Goal: Task Accomplishment & Management: Manage account settings

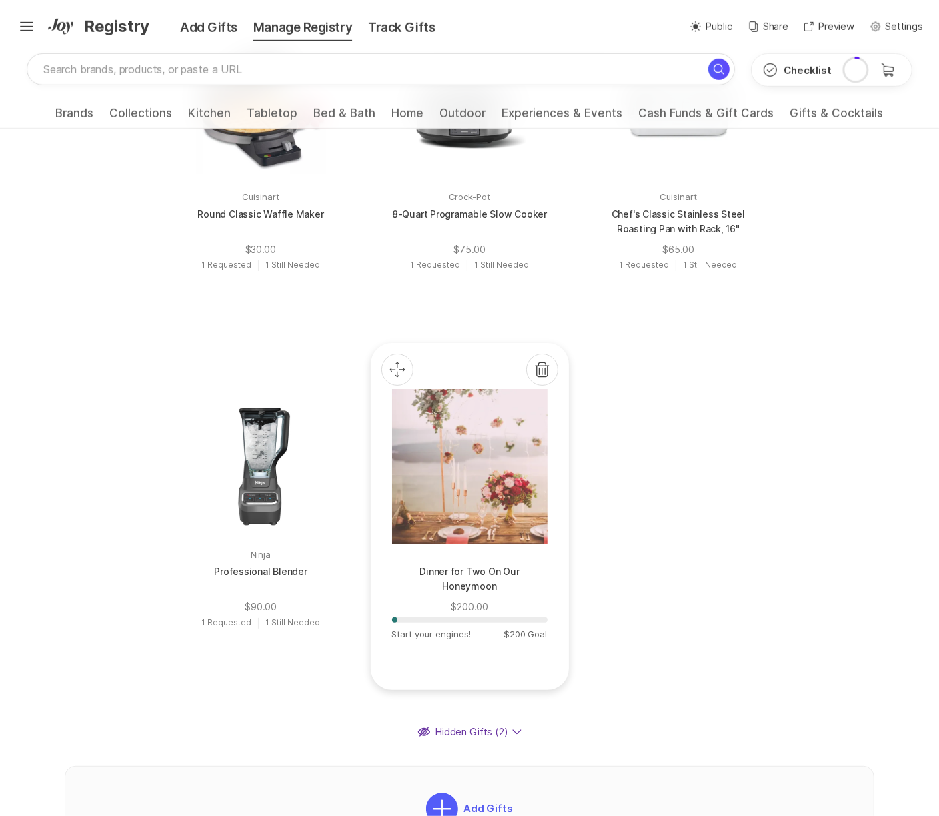
scroll to position [758, 0]
click at [391, 517] on div at bounding box center [468, 466] width 155 height 155
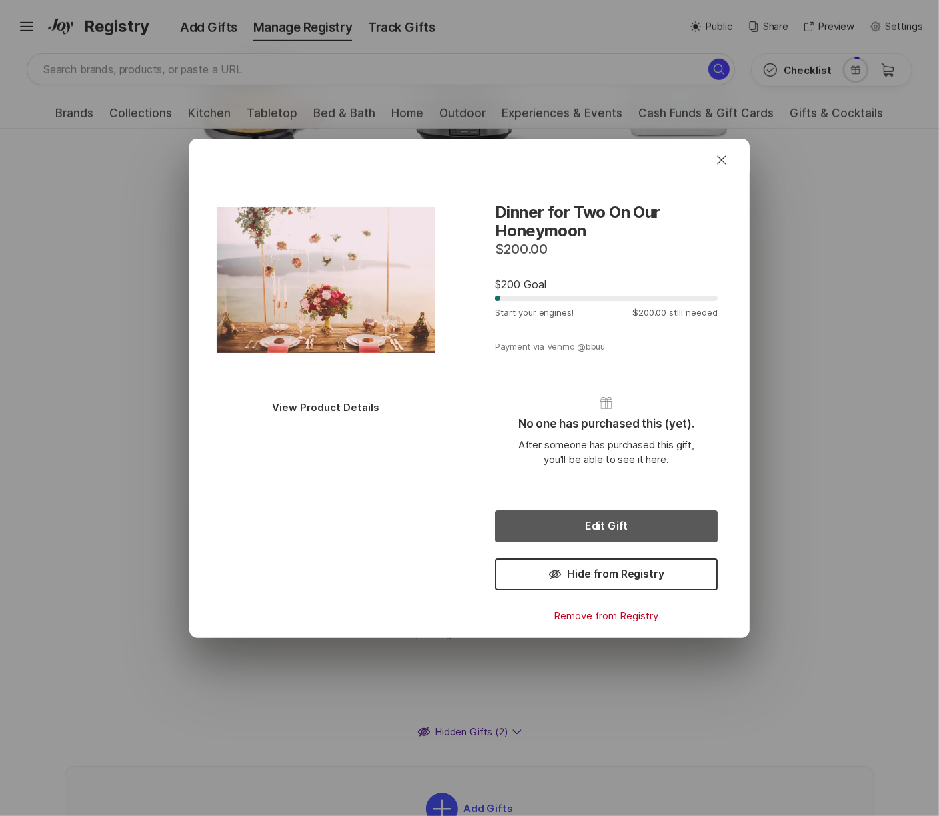
click at [610, 523] on button "Edit Gift" at bounding box center [606, 526] width 223 height 32
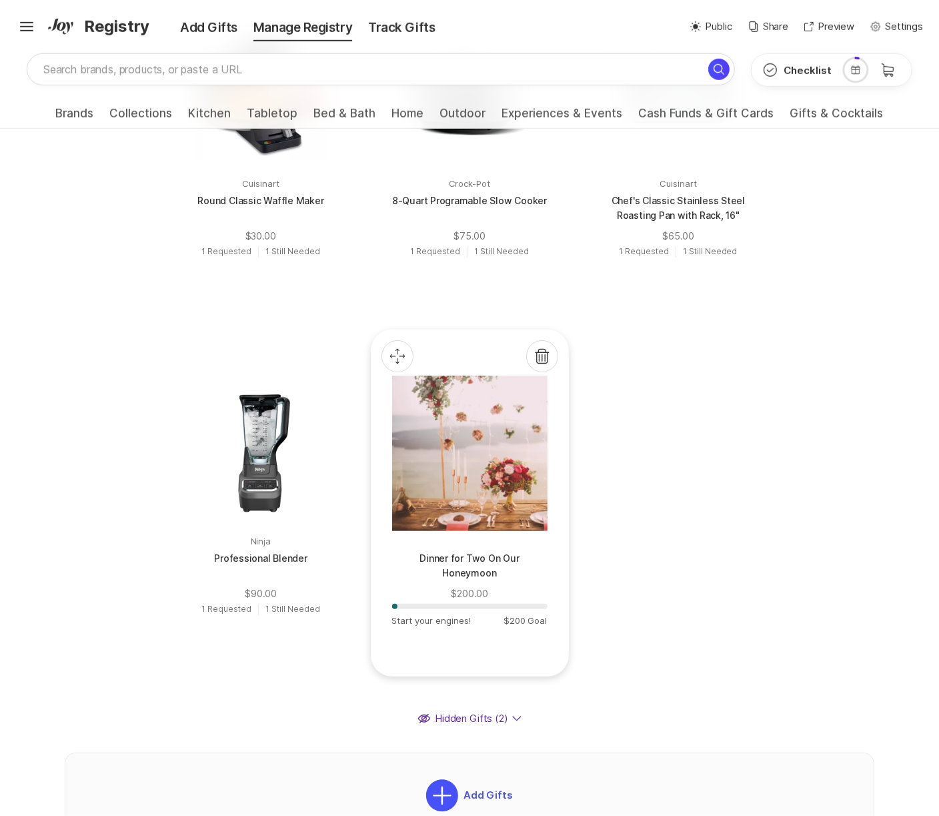
scroll to position [784, 0]
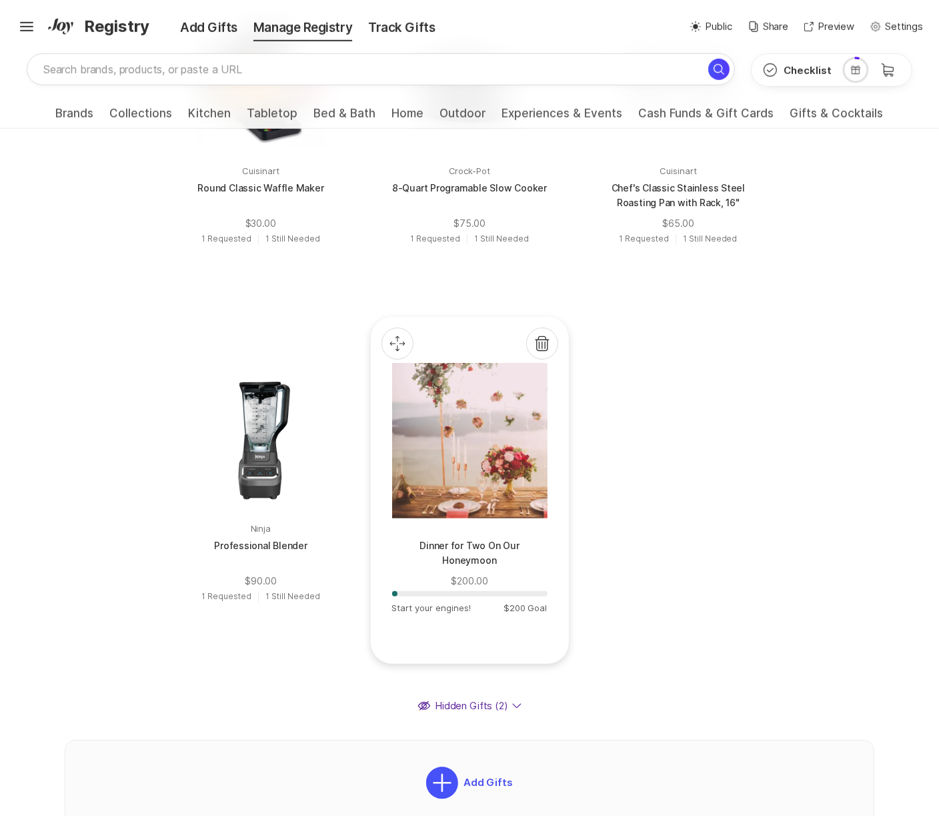
click at [392, 531] on p at bounding box center [469, 528] width 155 height 12
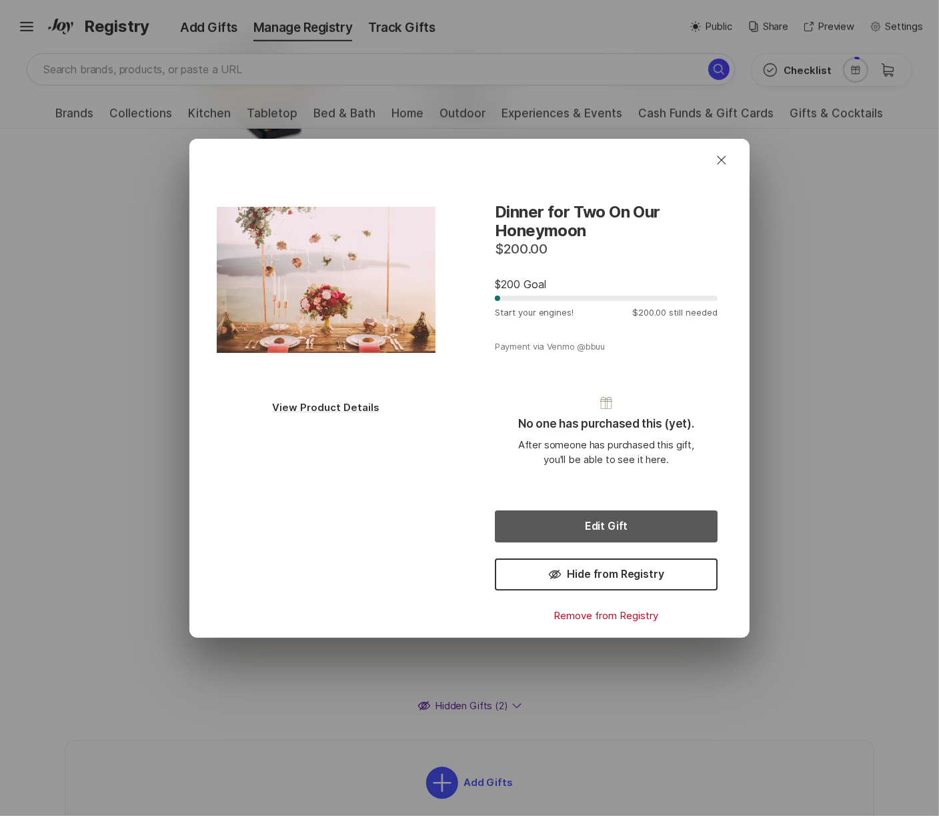
click at [530, 529] on button "Edit Gift" at bounding box center [606, 526] width 223 height 32
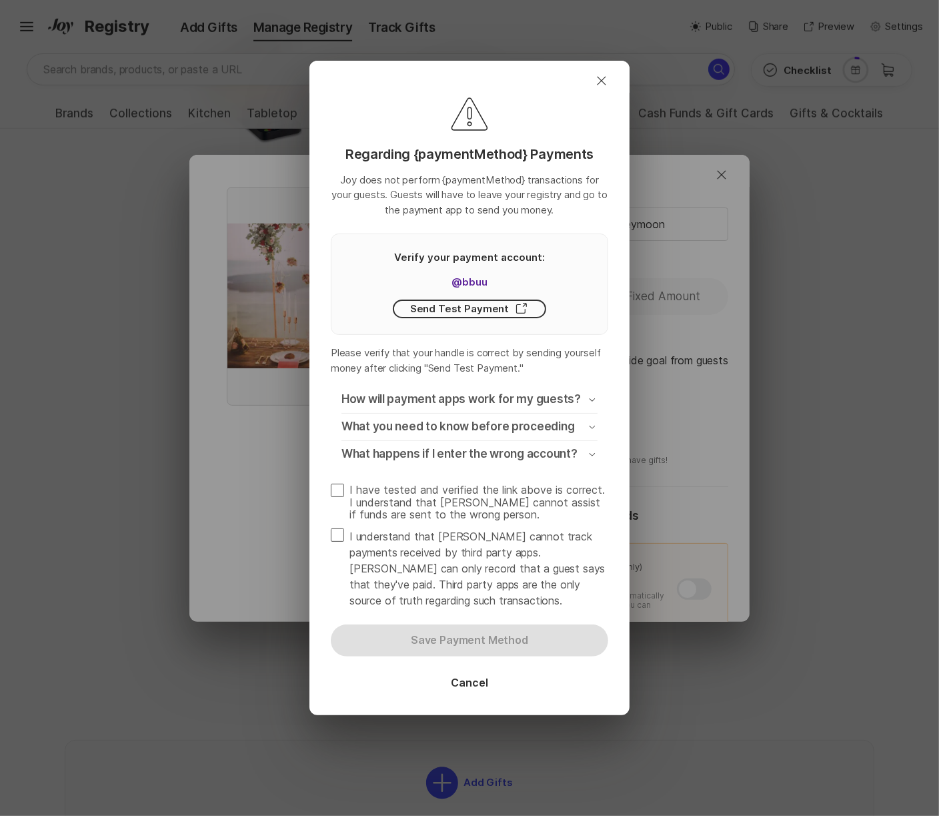
type textarea "x"
click at [331, 485] on span at bounding box center [337, 489] width 13 height 13
click at [330, 483] on input "I have tested and verified the link above is correct. I understand that [PERSON…" at bounding box center [330, 483] width 1 height 1
checkbox input "true"
click at [336, 534] on span at bounding box center [337, 534] width 13 height 13
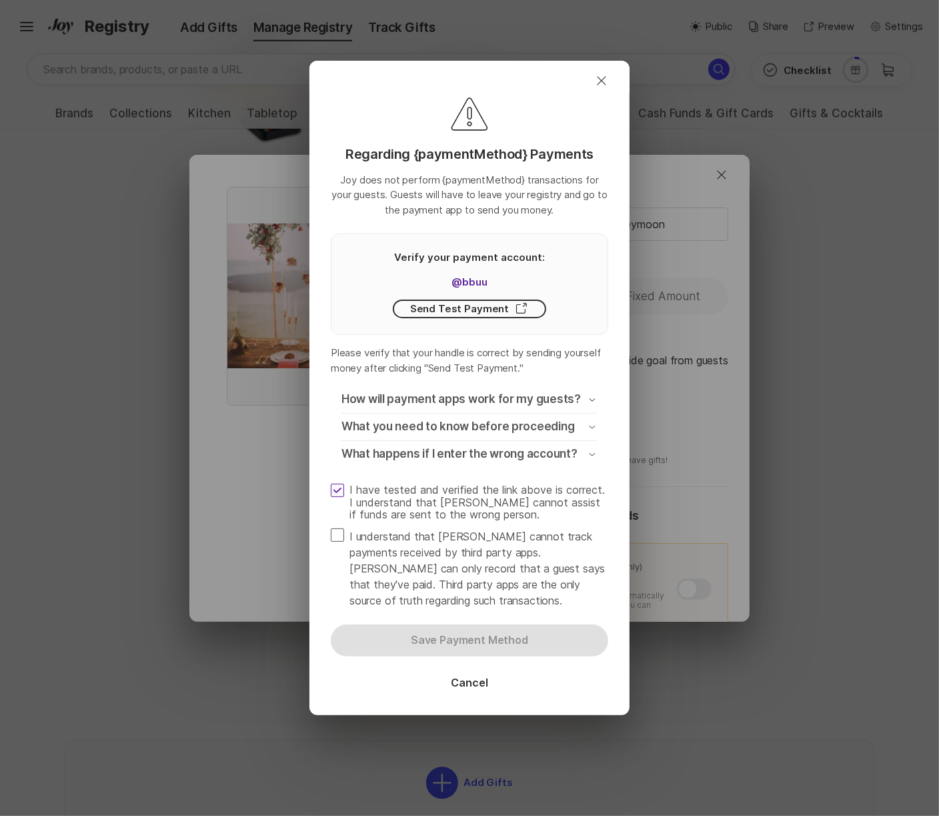
click at [331, 528] on input "I understand that [PERSON_NAME] cannot track payments received by third party a…" at bounding box center [330, 527] width 1 height 1
checkbox input "true"
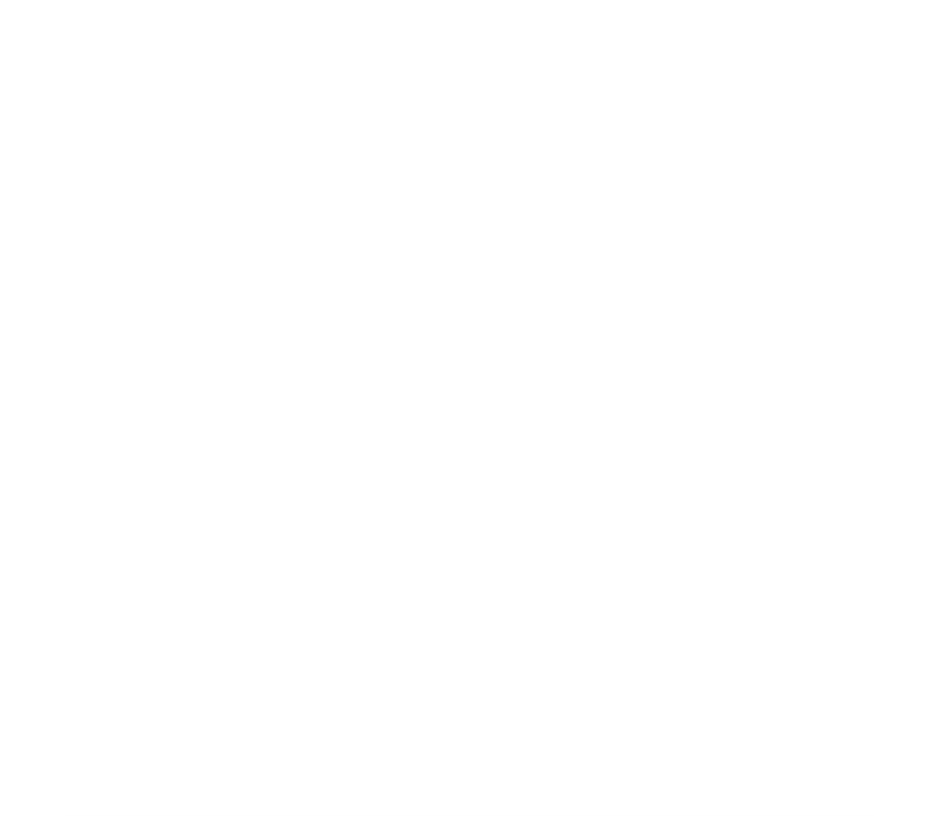
scroll to position [0, 0]
